Goal: Task Accomplishment & Management: Complete application form

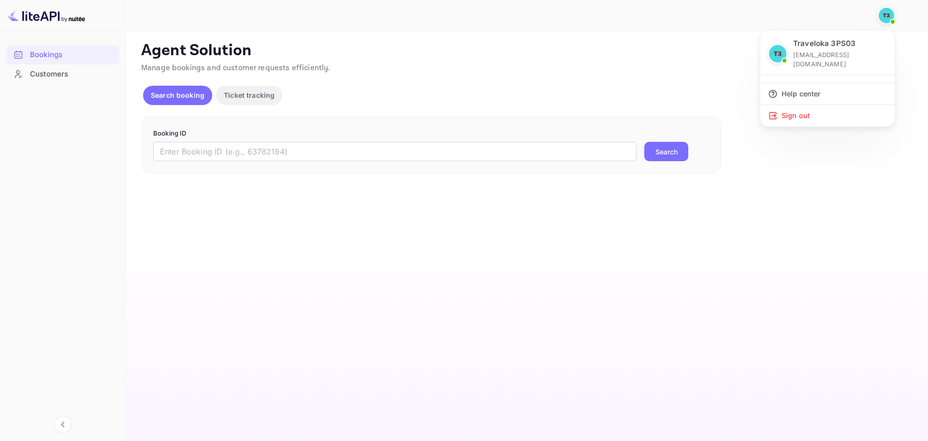
click at [889, 12] on div at bounding box center [464, 220] width 928 height 441
click at [889, 25] on span at bounding box center [893, 22] width 10 height 10
click at [888, 19] on div at bounding box center [464, 220] width 928 height 441
click at [887, 20] on img at bounding box center [886, 15] width 15 height 15
click at [815, 105] on div "Sign out" at bounding box center [828, 115] width 134 height 21
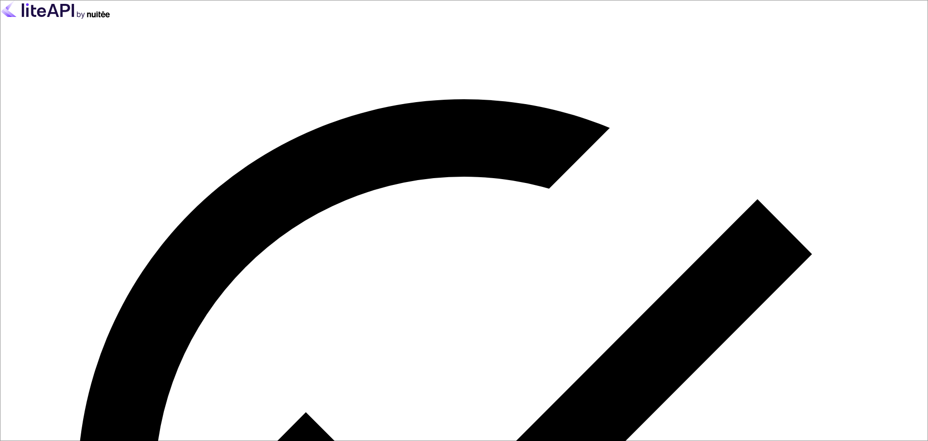
paste input "accom-3ps01@traveloka.com"
drag, startPoint x: 57, startPoint y: 311, endPoint x: 121, endPoint y: 290, distance: 67.1
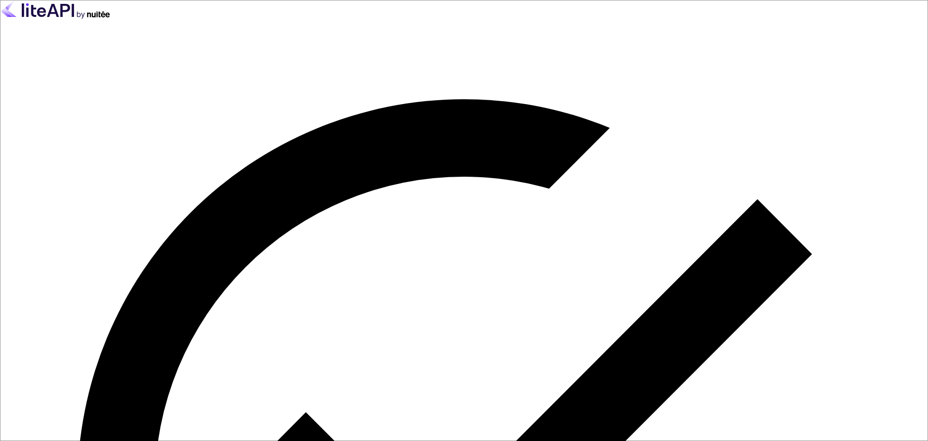
paste input "3"
type input "accom-3ps03@traveloka.com"
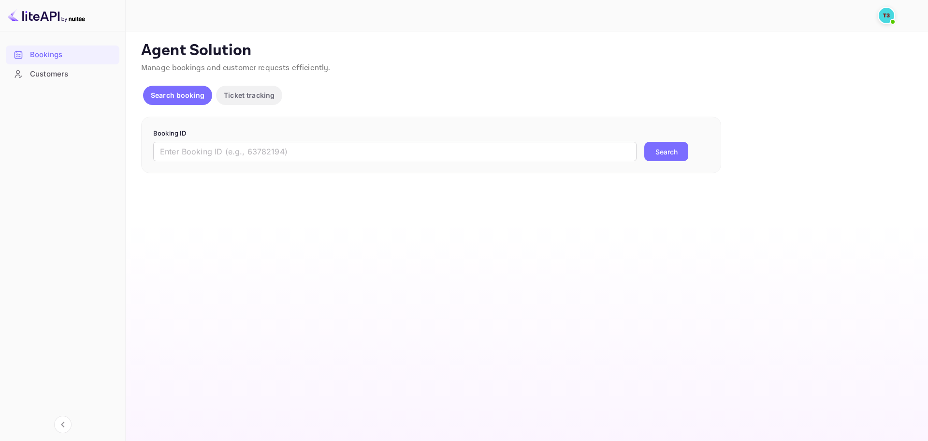
click at [890, 27] on div at bounding box center [523, 15] width 776 height 29
click at [887, 18] on img at bounding box center [886, 15] width 15 height 15
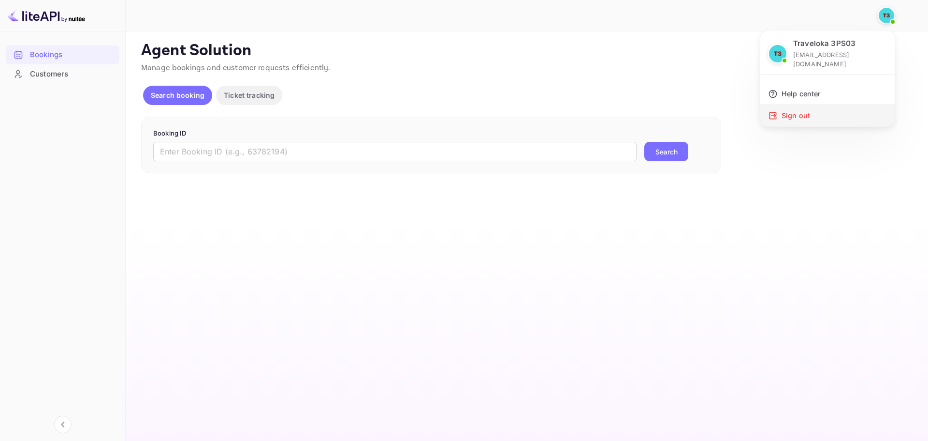
click at [811, 105] on div "Sign out" at bounding box center [828, 115] width 134 height 21
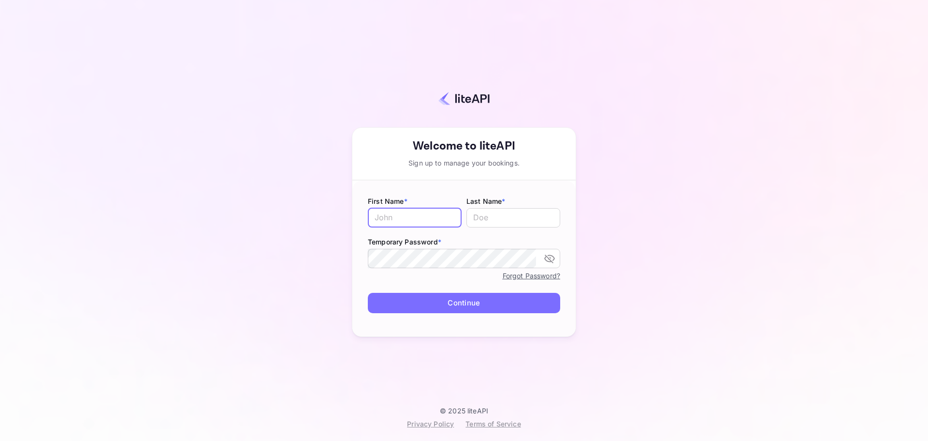
click at [401, 219] on input "text" at bounding box center [415, 217] width 94 height 19
type input "Traveloka3PS"
click at [547, 260] on icon "toggle password visibility" at bounding box center [550, 258] width 12 height 12
type input "01"
click at [549, 259] on icon "toggle password visibility" at bounding box center [549, 257] width 11 height 7
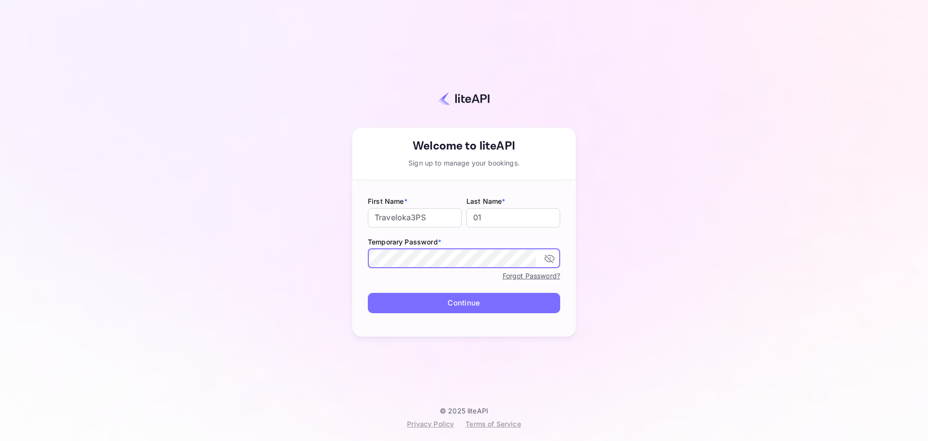
click at [548, 259] on icon "toggle password visibility" at bounding box center [550, 258] width 12 height 12
click at [595, 286] on div "Your account has been created successfully, a confirmation link has been sent t…" at bounding box center [464, 210] width 843 height 391
click at [538, 303] on button "Continue" at bounding box center [464, 303] width 192 height 21
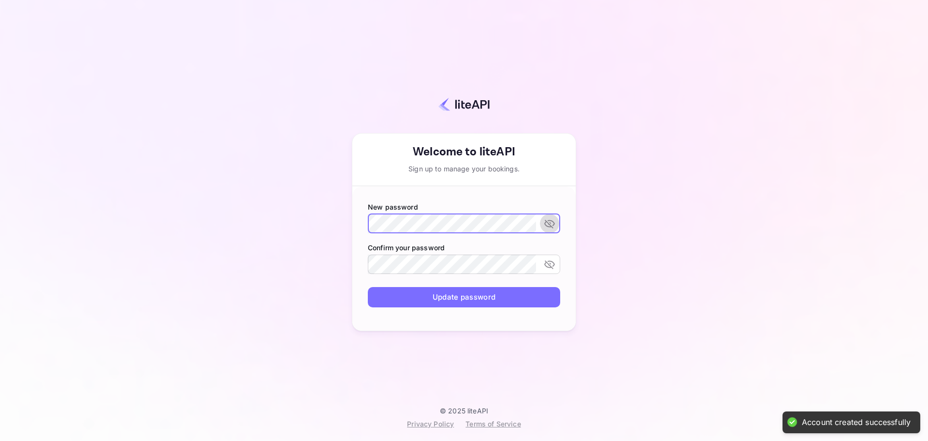
click at [551, 229] on button "toggle password visibility" at bounding box center [549, 223] width 19 height 19
click at [362, 228] on form "New password ​ Confirm your password ​ Update password" at bounding box center [464, 258] width 223 height 145
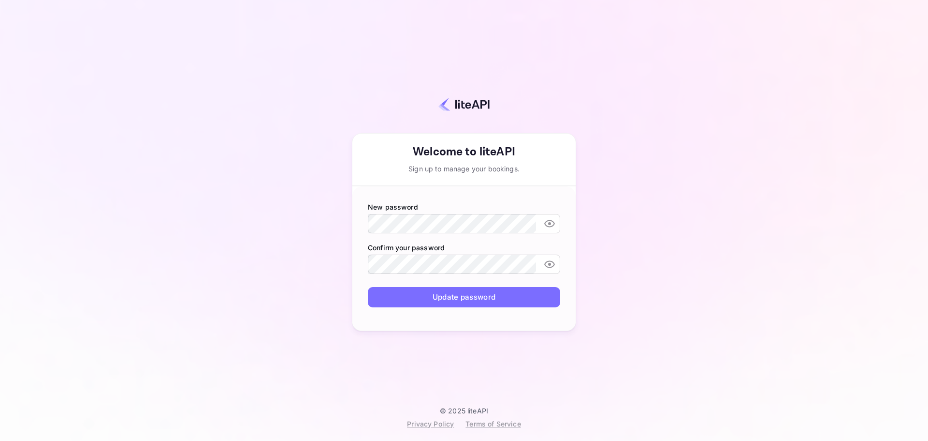
click at [64, 262] on div "Your account has been created successfully, a confirmation link has been sent t…" at bounding box center [464, 210] width 843 height 391
click at [477, 303] on button "Update password" at bounding box center [464, 297] width 192 height 21
